Goal: Task Accomplishment & Management: Complete application form

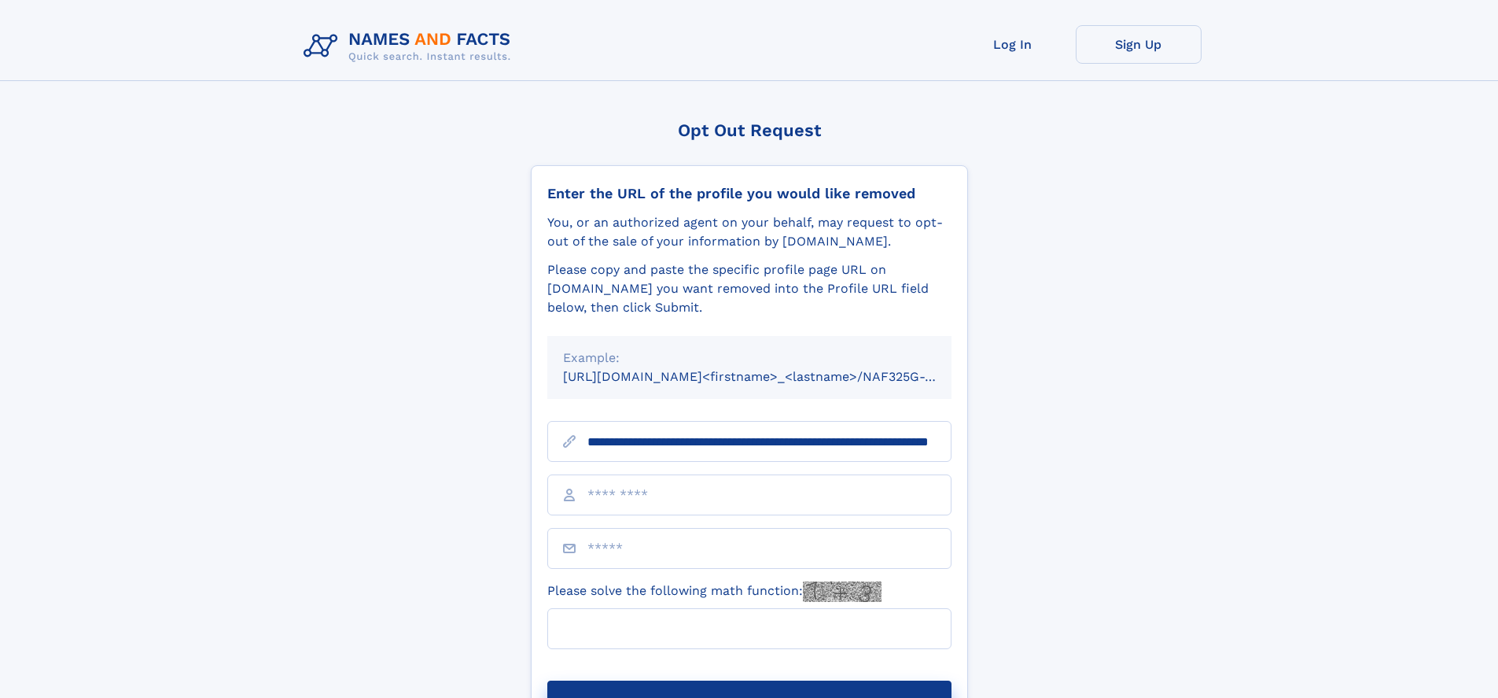
scroll to position [0, 157]
type input "**********"
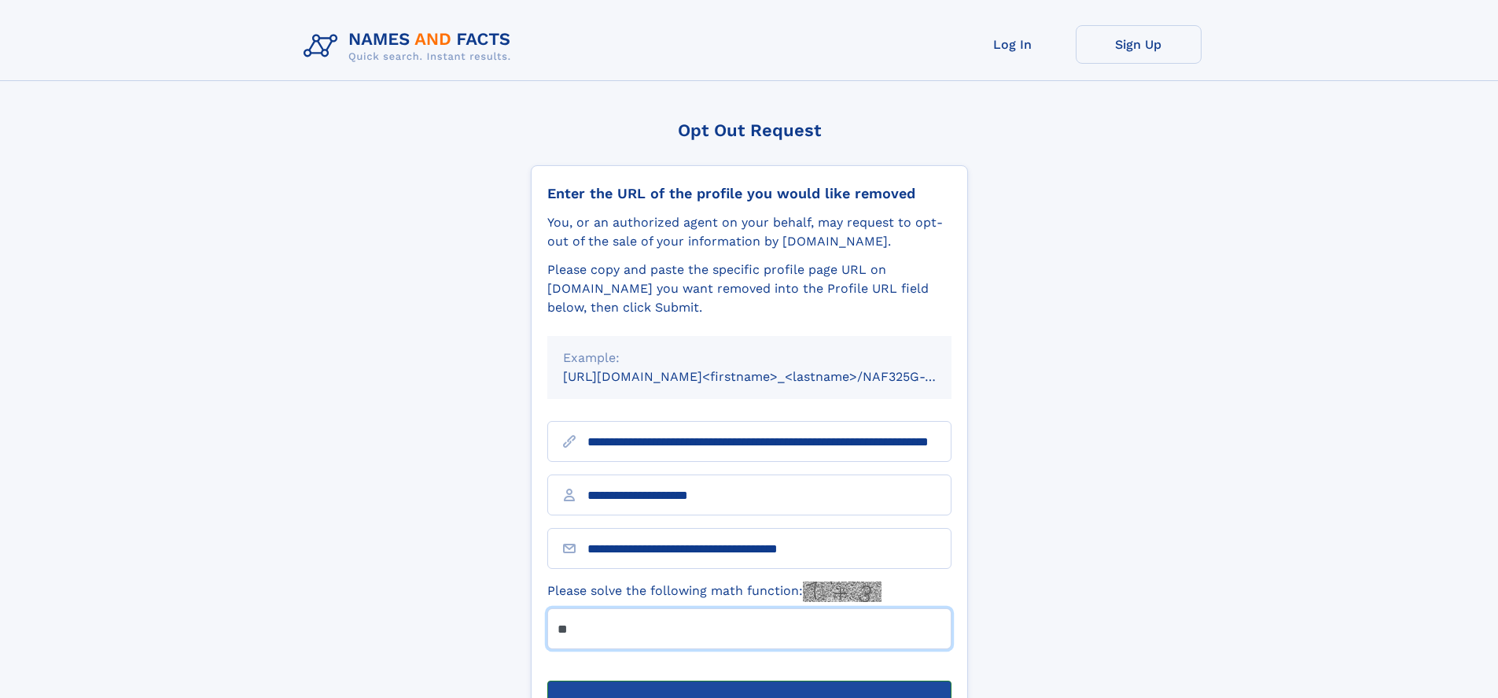
type input "**"
click at [749, 680] on button "Submit Opt Out Request" at bounding box center [749, 705] width 404 height 50
